Goal: Transaction & Acquisition: Purchase product/service

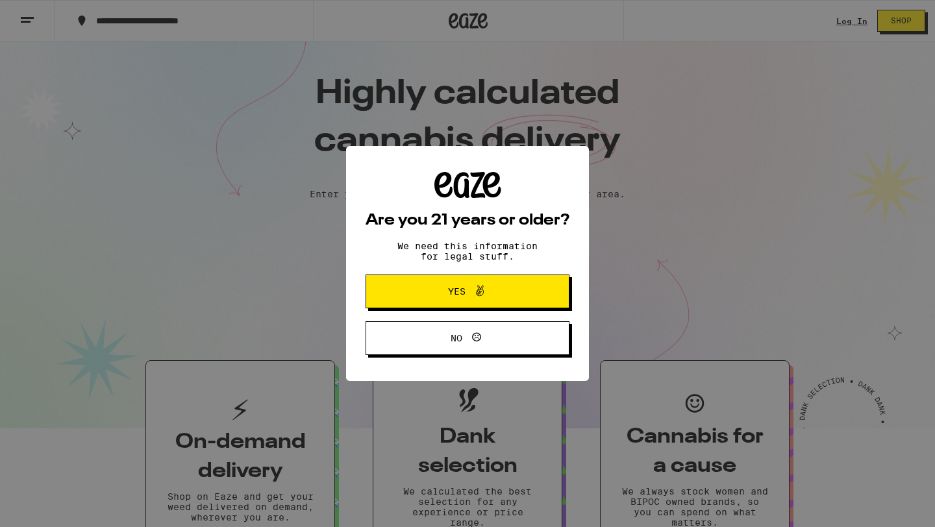
click at [485, 297] on icon at bounding box center [480, 291] width 16 height 16
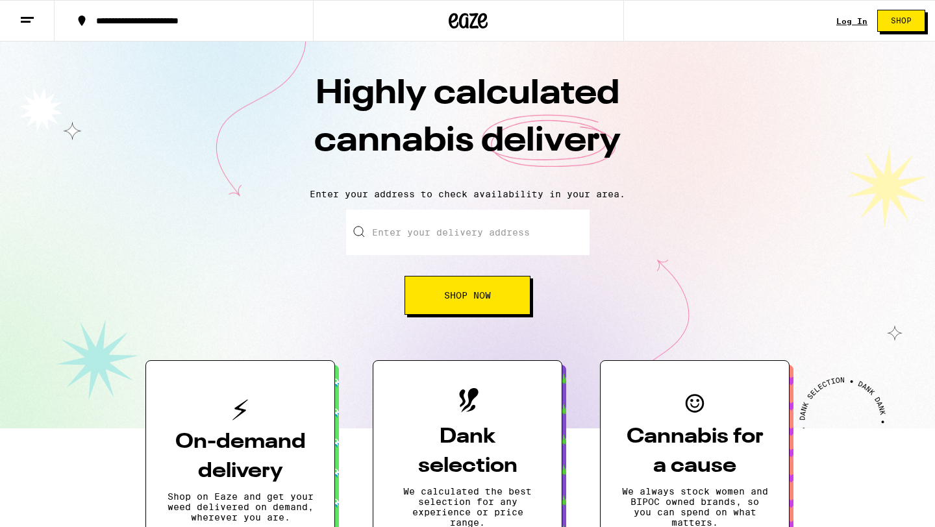
click at [402, 239] on input "Enter your delivery address" at bounding box center [468, 232] width 244 height 45
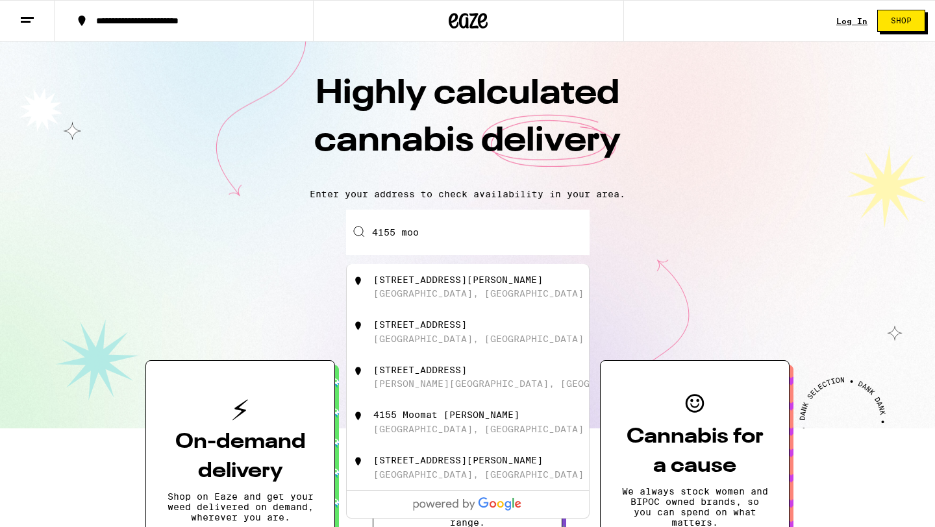
click at [433, 281] on div "[STREET_ADDRESS][PERSON_NAME]" at bounding box center [458, 280] width 170 height 10
type input "[STREET_ADDRESS][PERSON_NAME]"
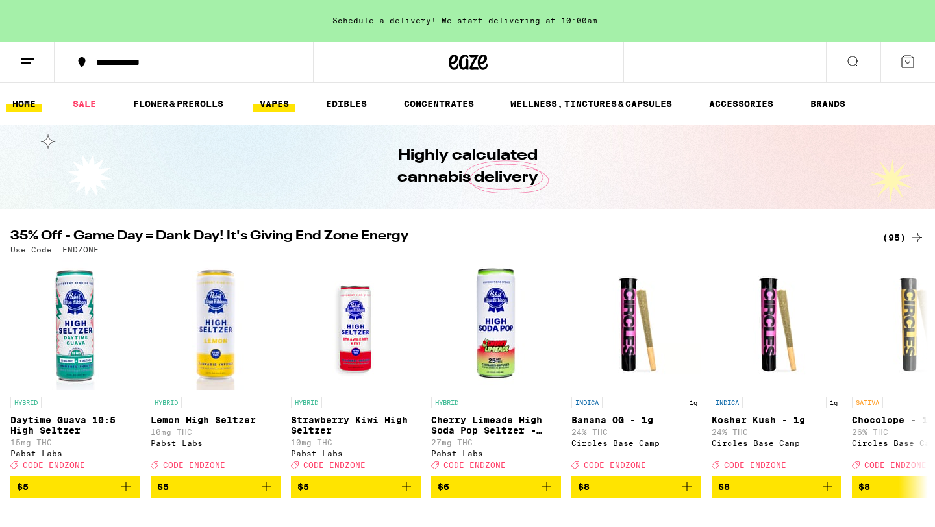
click at [265, 104] on link "VAPES" at bounding box center [274, 104] width 42 height 16
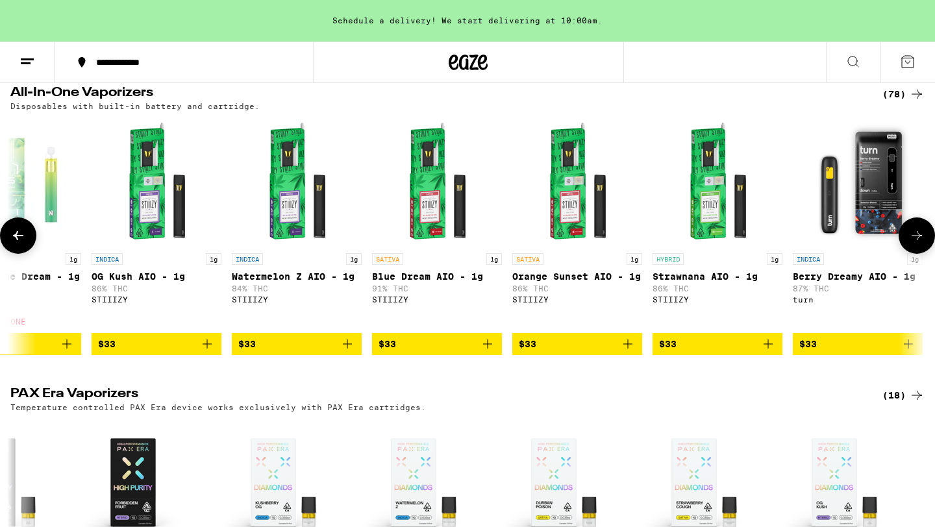
scroll to position [0, 5674]
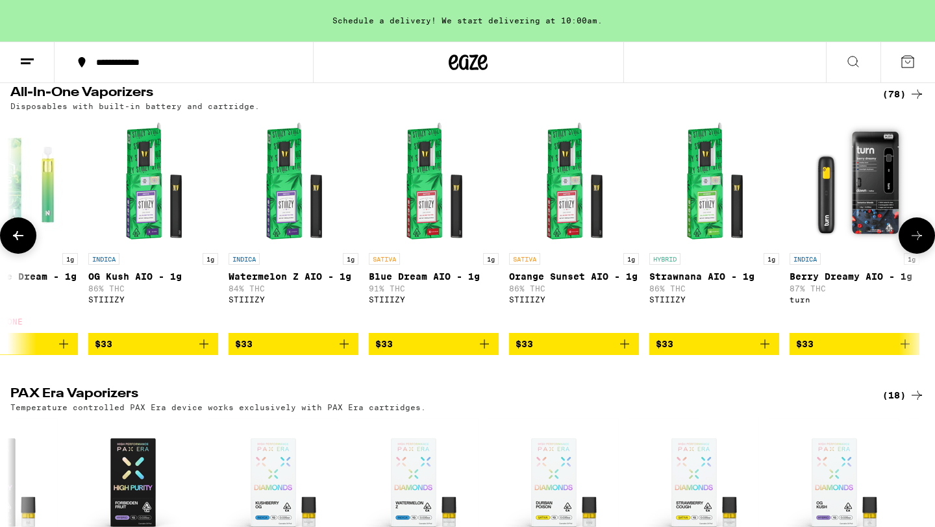
click at [444, 214] on img "Open page for Blue Dream AIO - 1g from STIIIZY" at bounding box center [434, 182] width 130 height 130
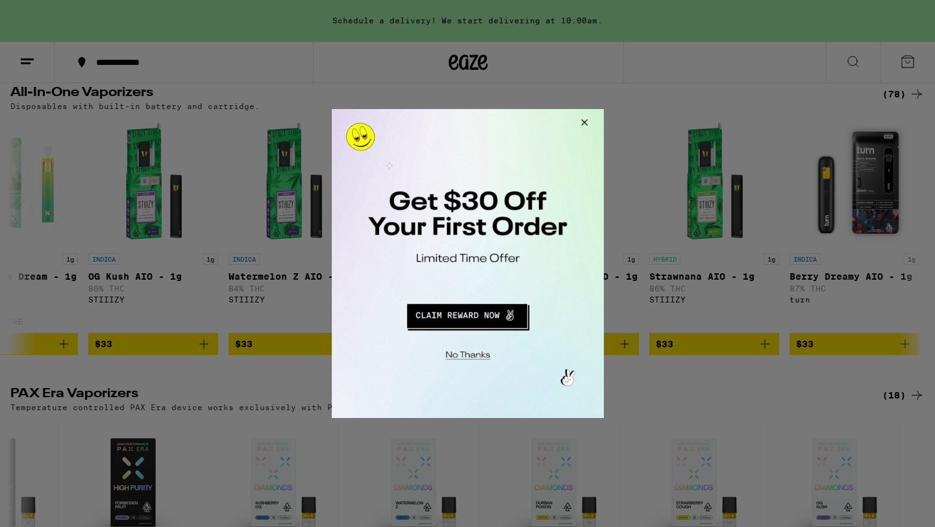
click at [486, 316] on button "Redirect to URL" at bounding box center [466, 314] width 226 height 31
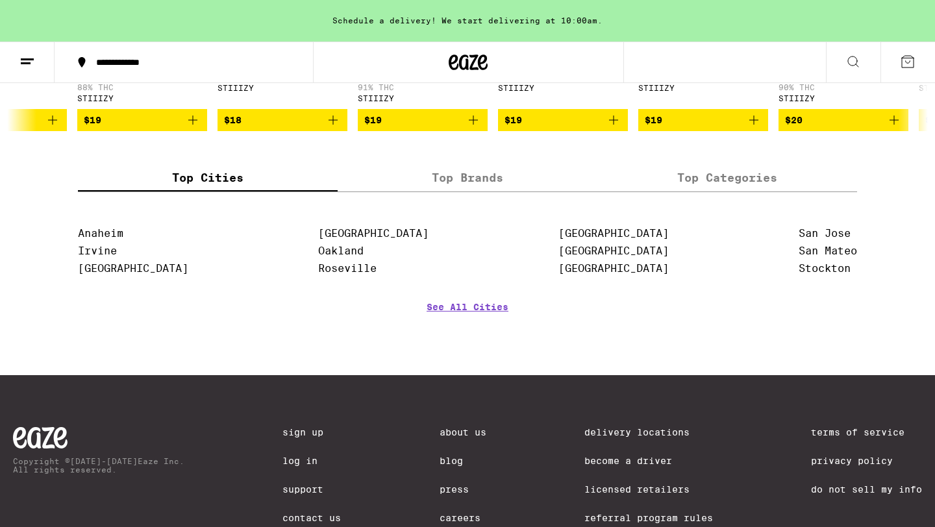
scroll to position [1503, 0]
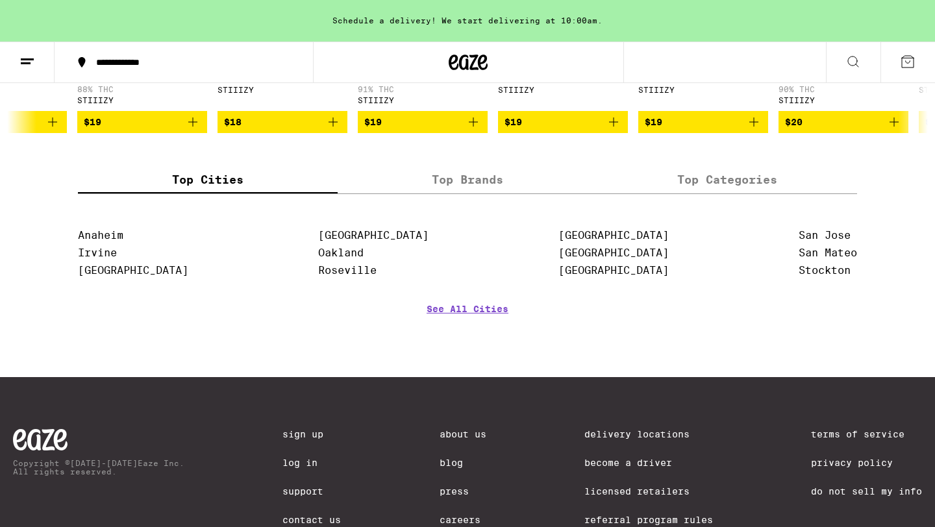
click at [732, 194] on label "Top Categories" at bounding box center [728, 180] width 260 height 28
click at [0, 0] on input "Top Categories" at bounding box center [0, 0] width 0 height 0
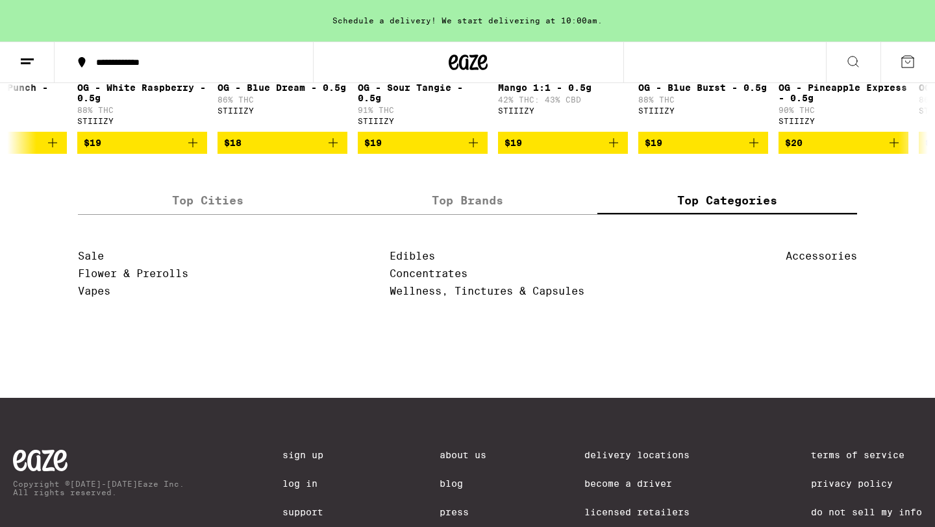
scroll to position [1477, 0]
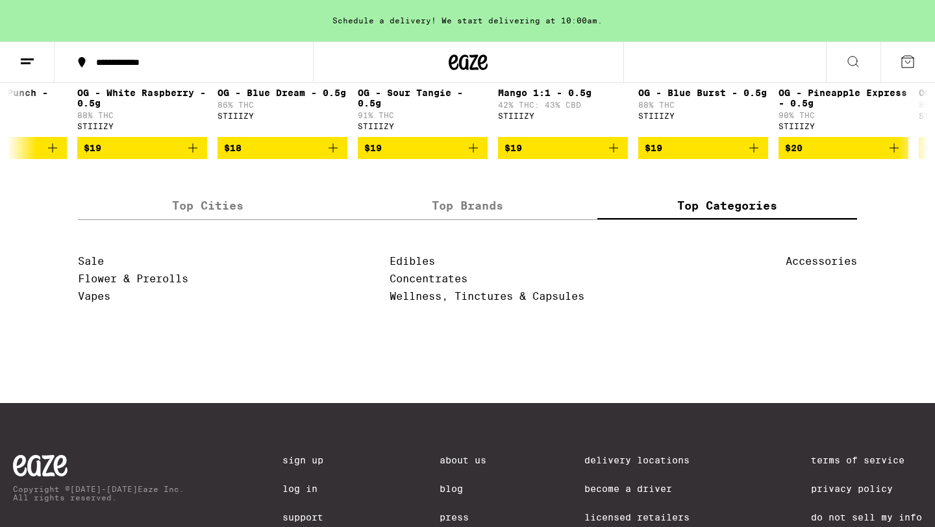
click at [477, 220] on label "Top Brands" at bounding box center [468, 206] width 260 height 28
click at [0, 0] on input "Top Brands" at bounding box center [0, 0] width 0 height 0
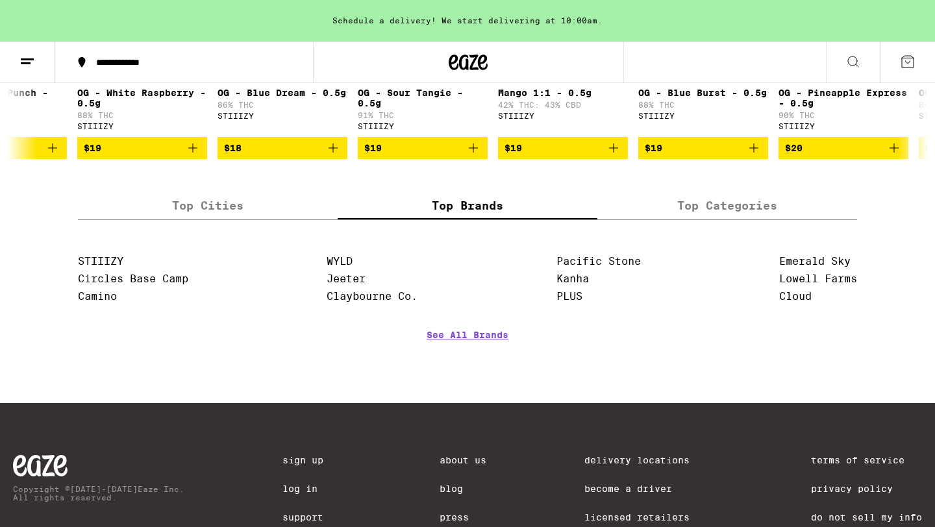
click at [687, 220] on label "Top Categories" at bounding box center [728, 206] width 260 height 28
click at [0, 0] on input "Top Categories" at bounding box center [0, 0] width 0 height 0
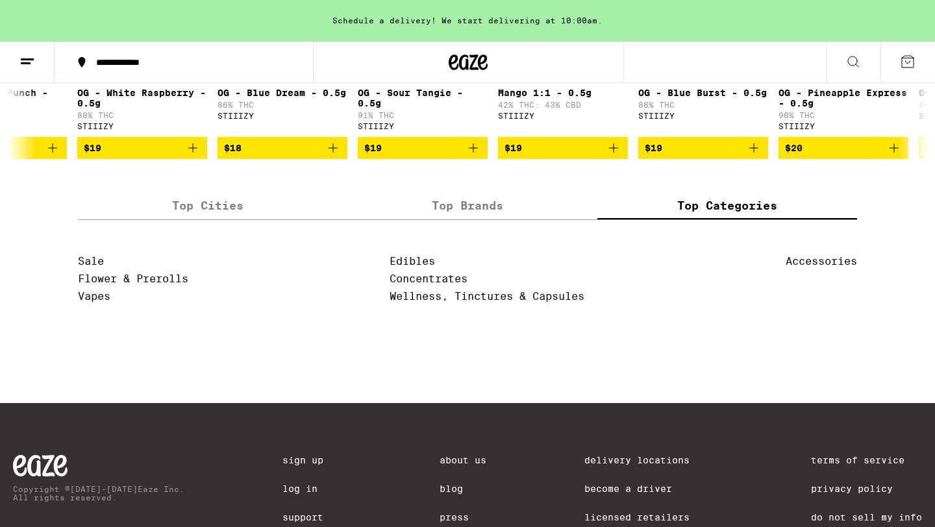
click at [239, 220] on label "Top Cities" at bounding box center [208, 206] width 260 height 28
click at [0, 0] on input "Top Cities" at bounding box center [0, 0] width 0 height 0
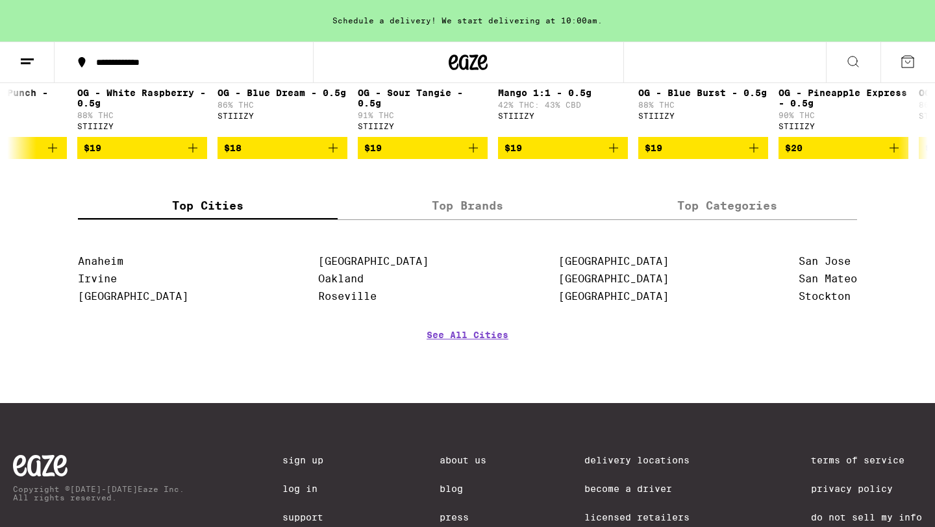
click at [473, 220] on label "Top Brands" at bounding box center [468, 206] width 260 height 28
click at [0, 0] on input "Top Brands" at bounding box center [0, 0] width 0 height 0
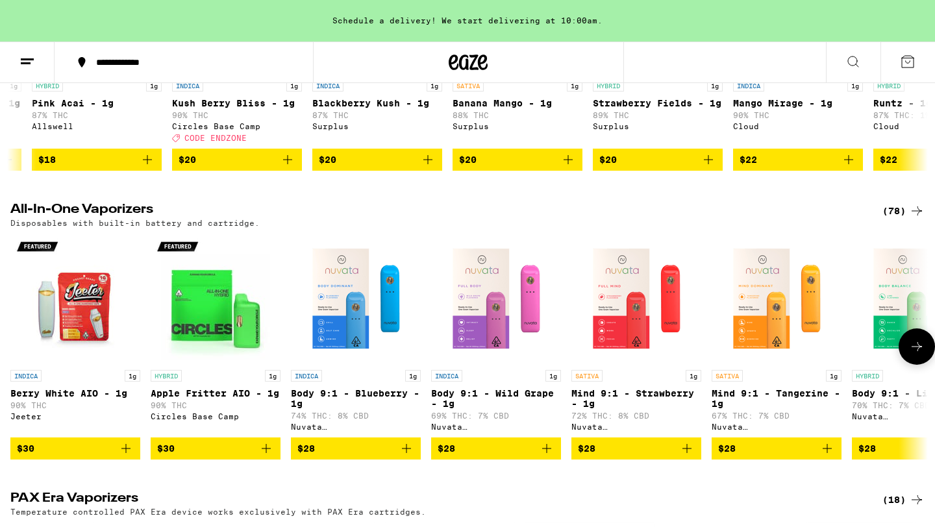
scroll to position [653, 0]
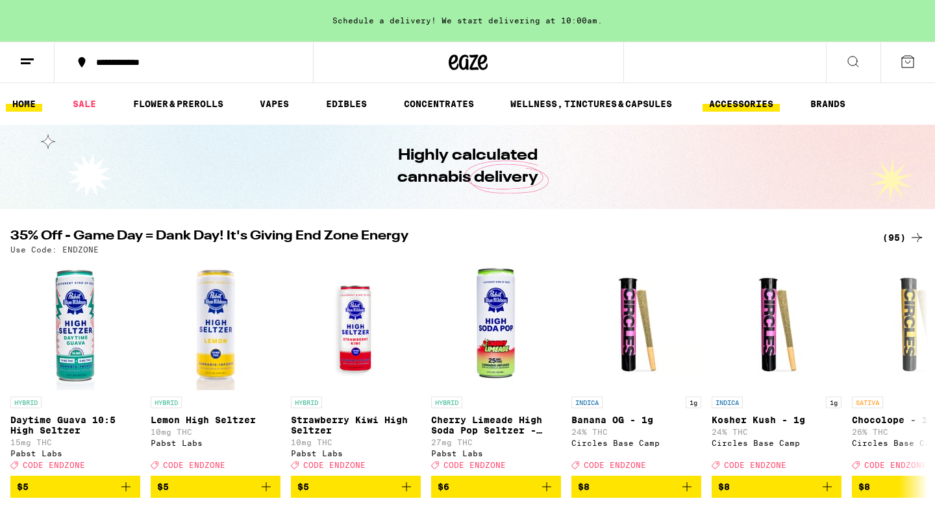
click at [738, 101] on link "ACCESSORIES" at bounding box center [741, 104] width 77 height 16
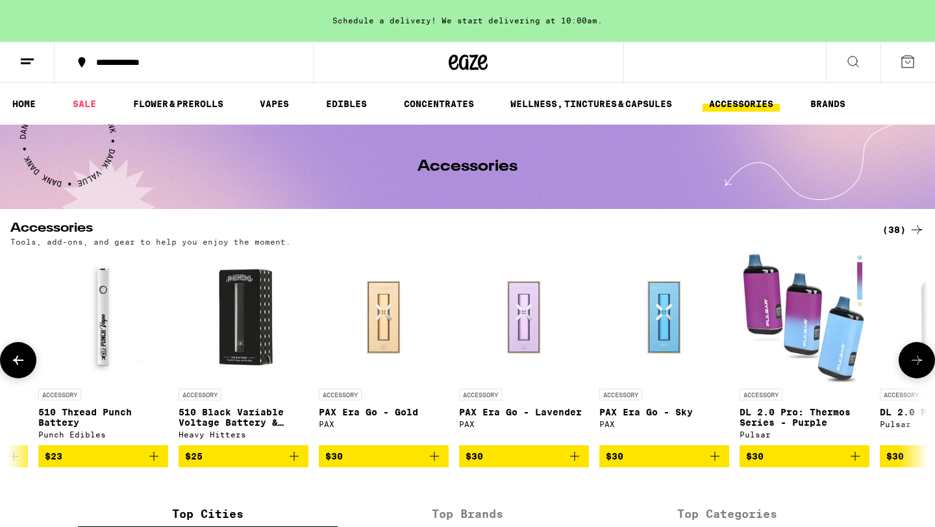
scroll to position [0, 3481]
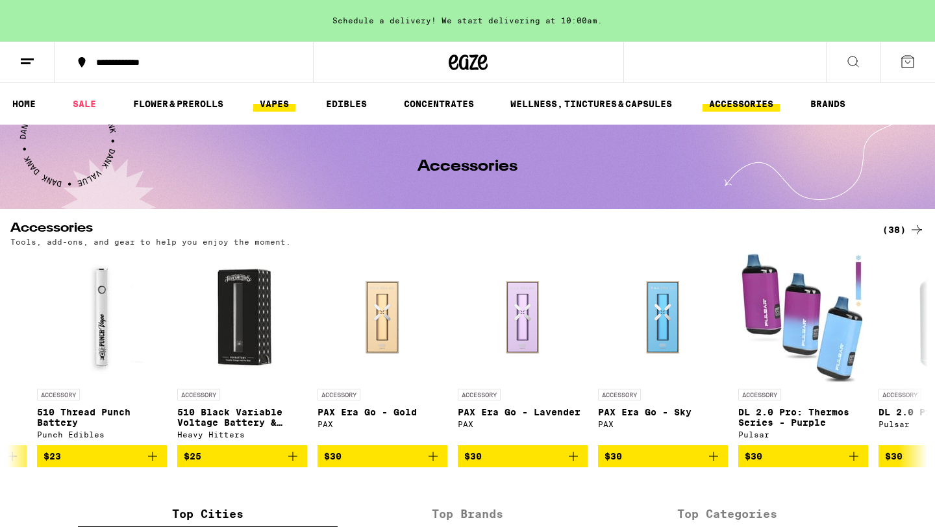
click at [270, 105] on link "VAPES" at bounding box center [274, 104] width 42 height 16
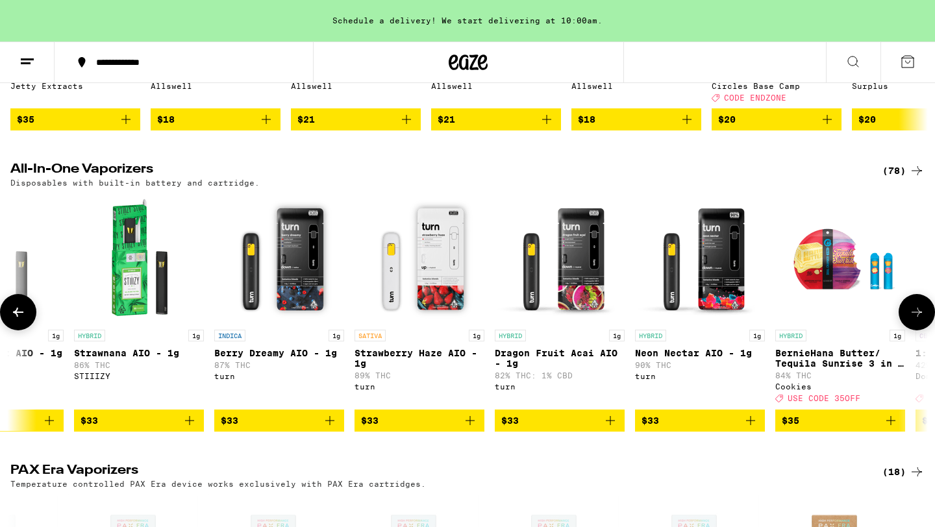
scroll to position [0, 6278]
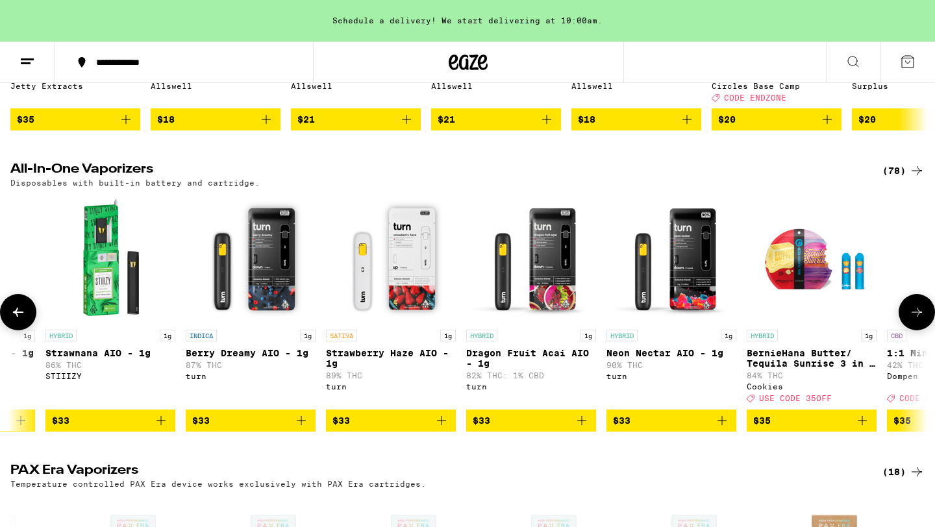
click at [397, 273] on img "Open page for Strawberry Haze AIO - 1g from turn" at bounding box center [391, 259] width 130 height 130
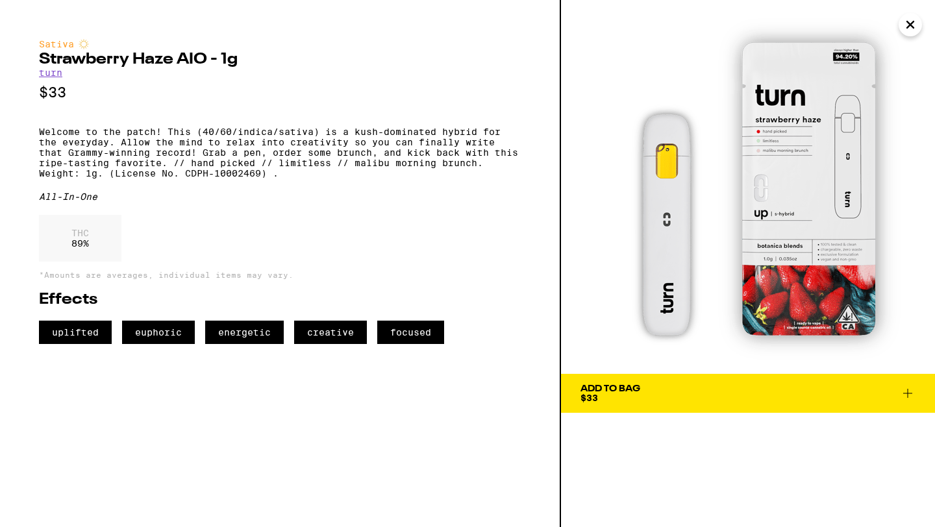
click at [684, 402] on span "Add To Bag $33" at bounding box center [748, 393] width 335 height 18
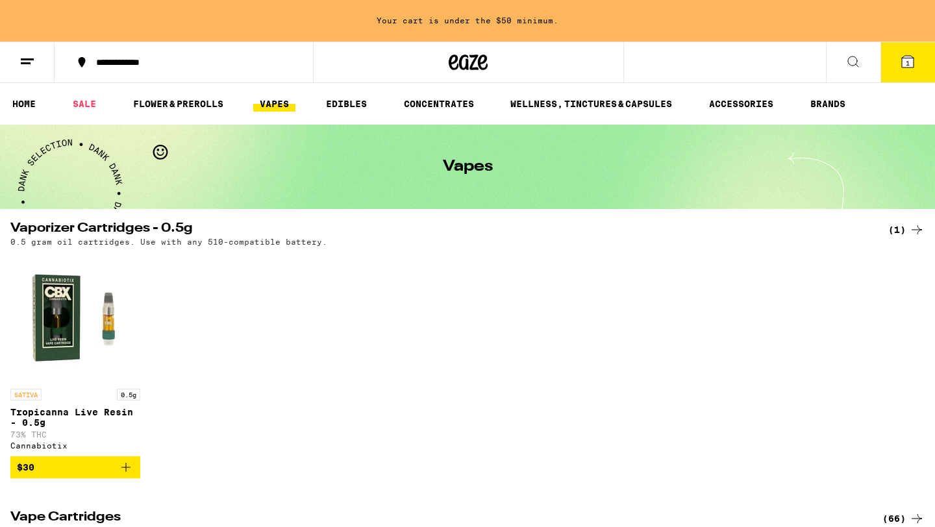
click at [905, 68] on icon at bounding box center [908, 62] width 16 height 16
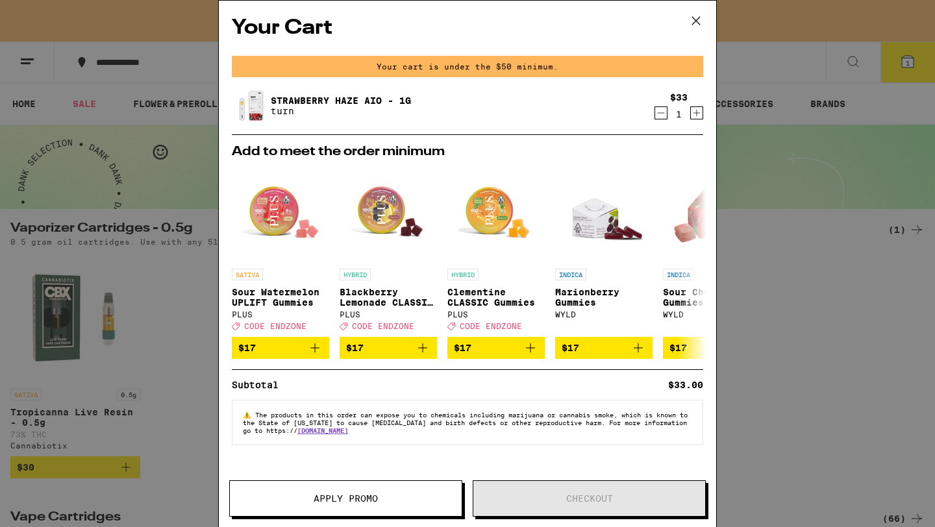
click at [695, 14] on icon at bounding box center [696, 20] width 19 height 19
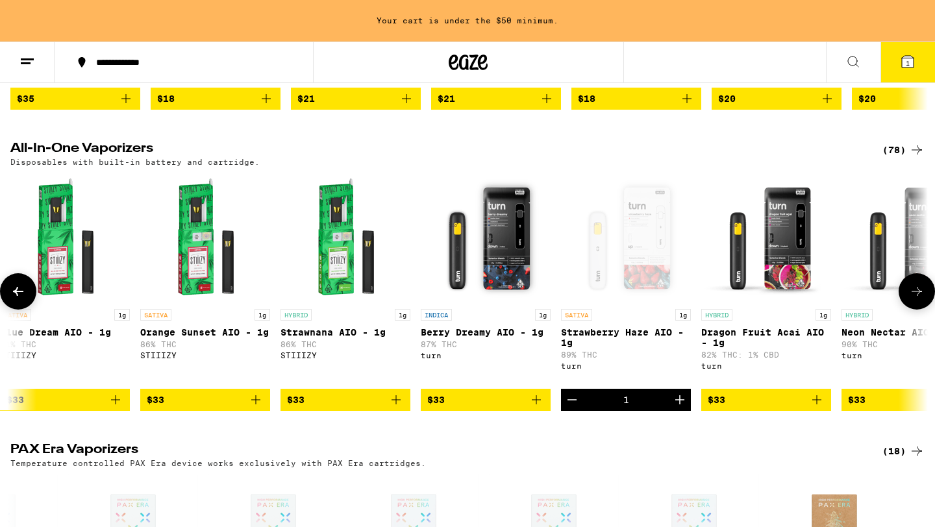
scroll to position [0, 6041]
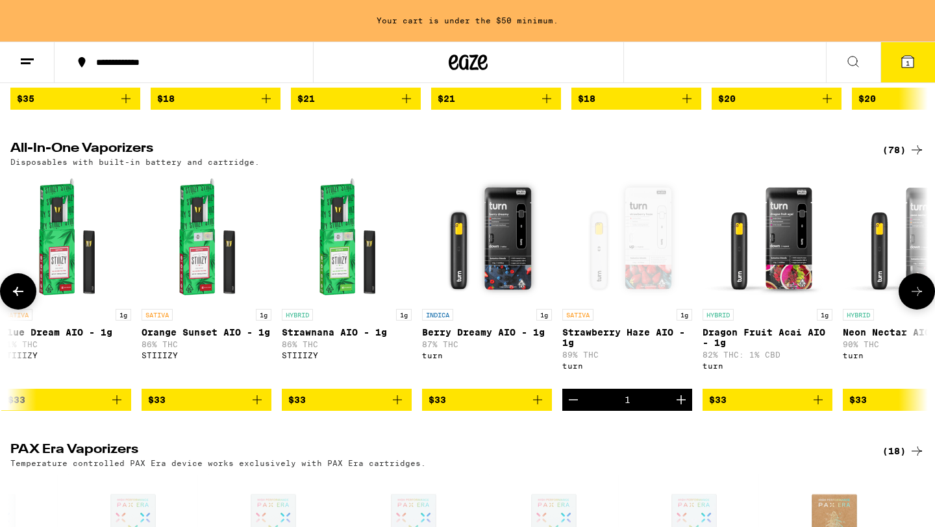
click at [201, 408] on span "$33" at bounding box center [206, 400] width 117 height 16
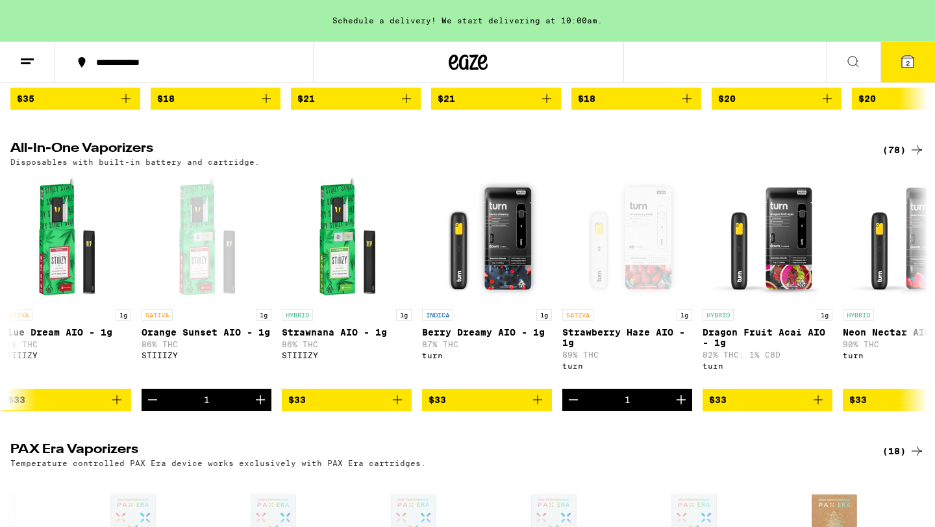
click at [888, 65] on button "2" at bounding box center [908, 62] width 55 height 40
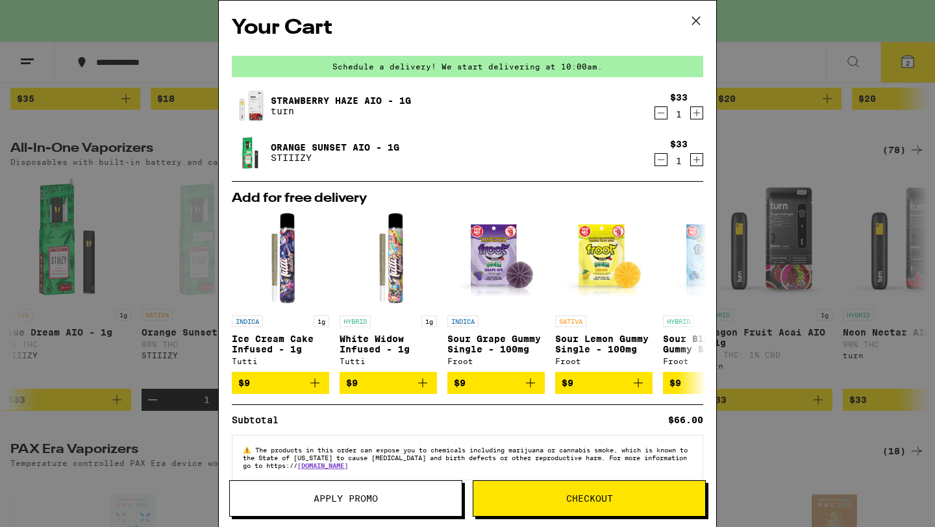
click at [661, 116] on icon "Decrement" at bounding box center [661, 113] width 12 height 16
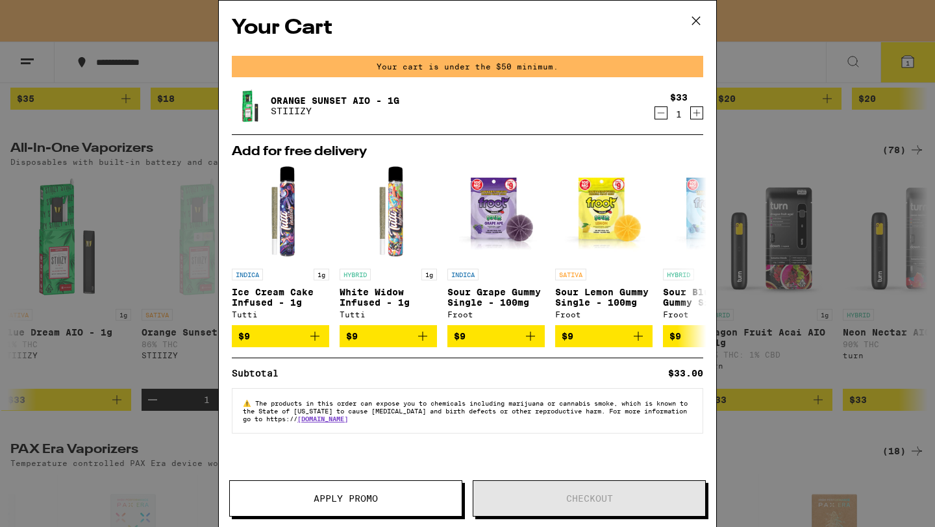
click at [692, 30] on icon at bounding box center [696, 20] width 19 height 19
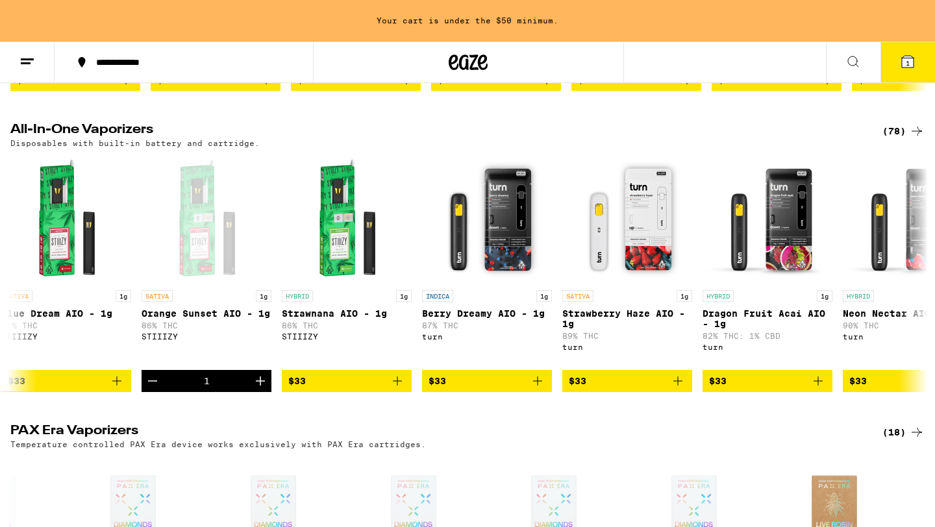
scroll to position [683, 0]
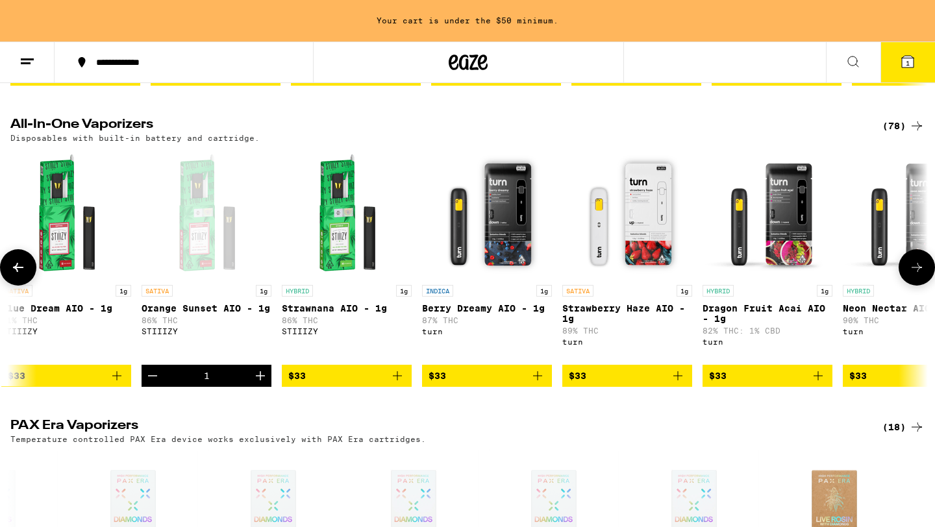
click at [157, 384] on icon "Decrement" at bounding box center [153, 376] width 16 height 16
